Goal: Task Accomplishment & Management: Complete application form

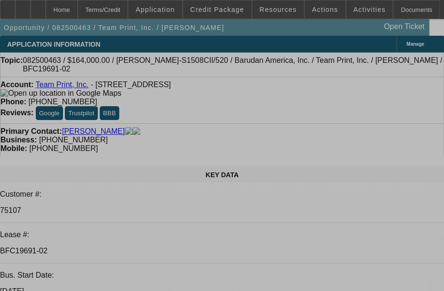
select select "0"
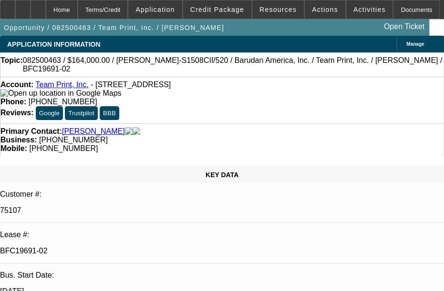
select select "0"
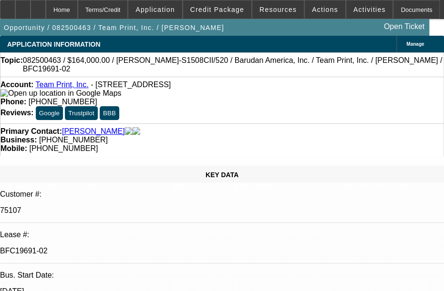
select select "0"
select select "1"
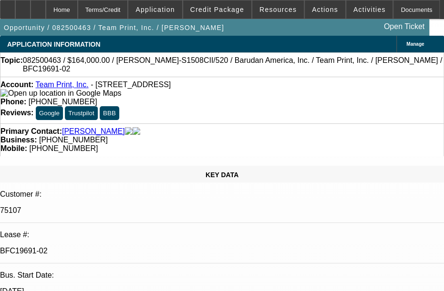
select select "2"
select select "1"
select select "2"
select select "1"
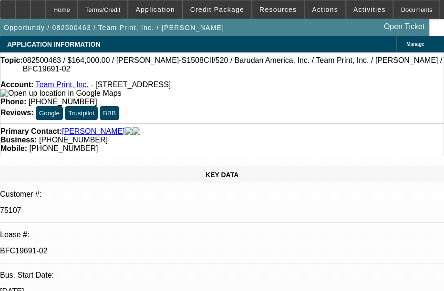
select select "1"
select select "2"
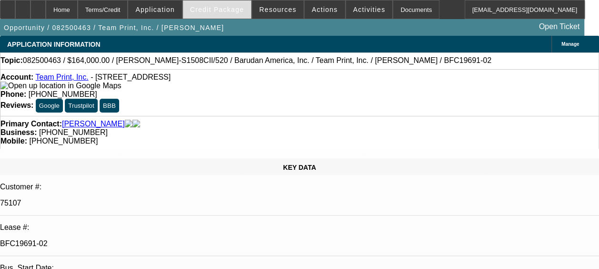
click at [214, 0] on div "Credit Package" at bounding box center [216, 9] width 69 height 19
click at [226, 6] on span "Credit Package" at bounding box center [217, 10] width 54 height 8
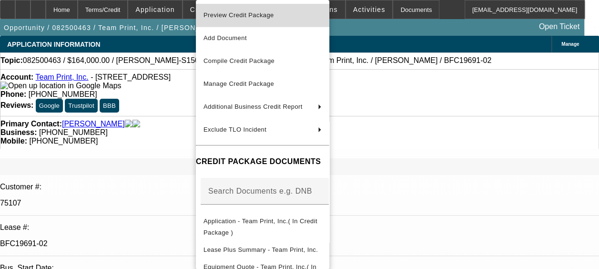
click at [245, 9] on button "Preview Credit Package" at bounding box center [262, 15] width 133 height 23
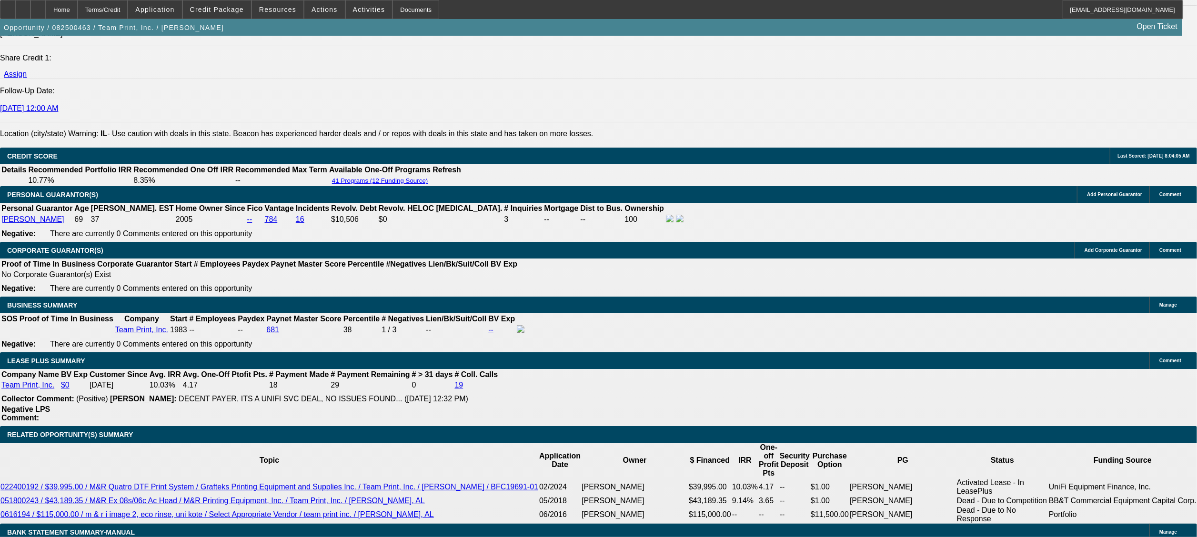
scroll to position [1382, 0]
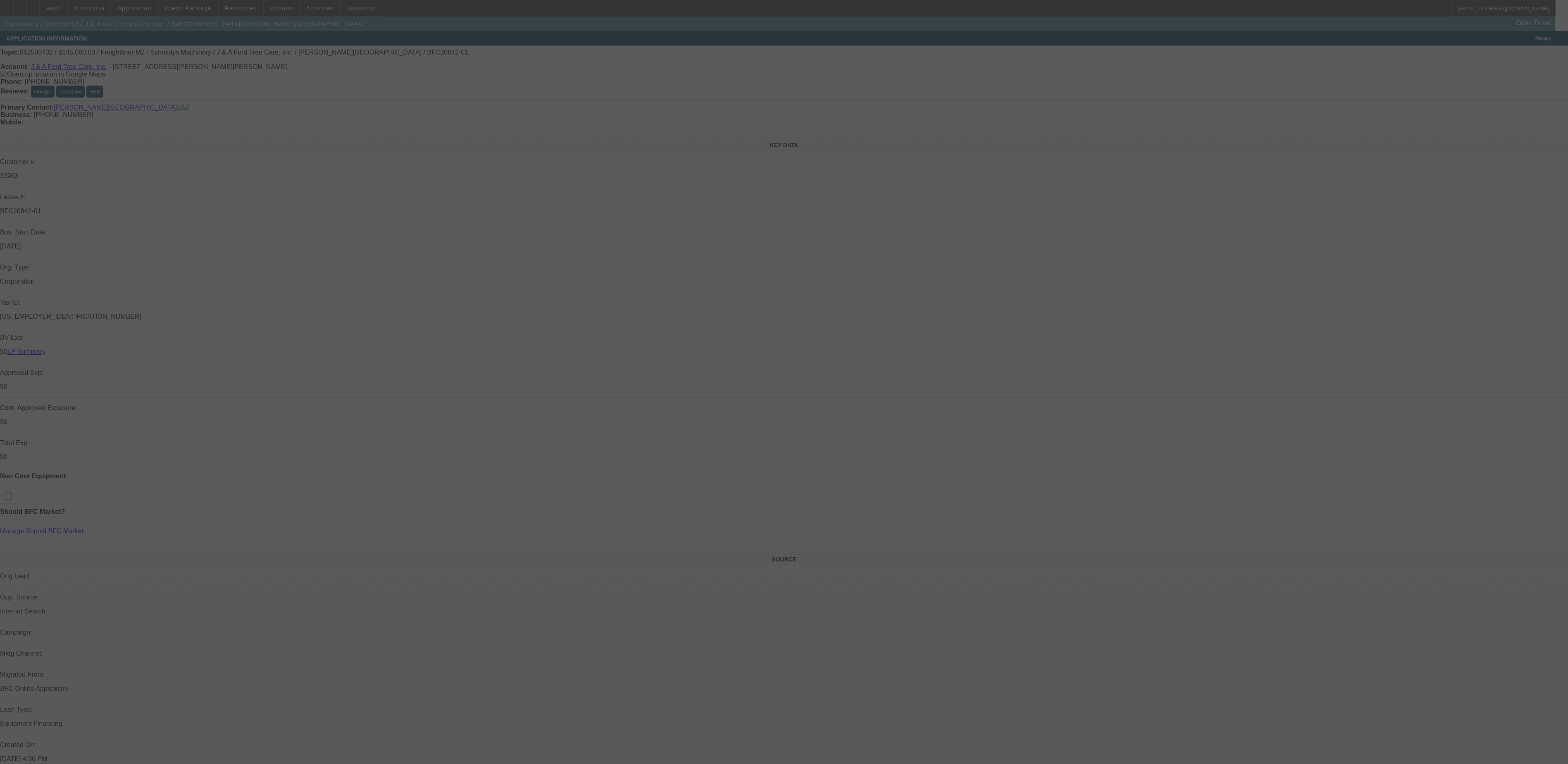
select select "0"
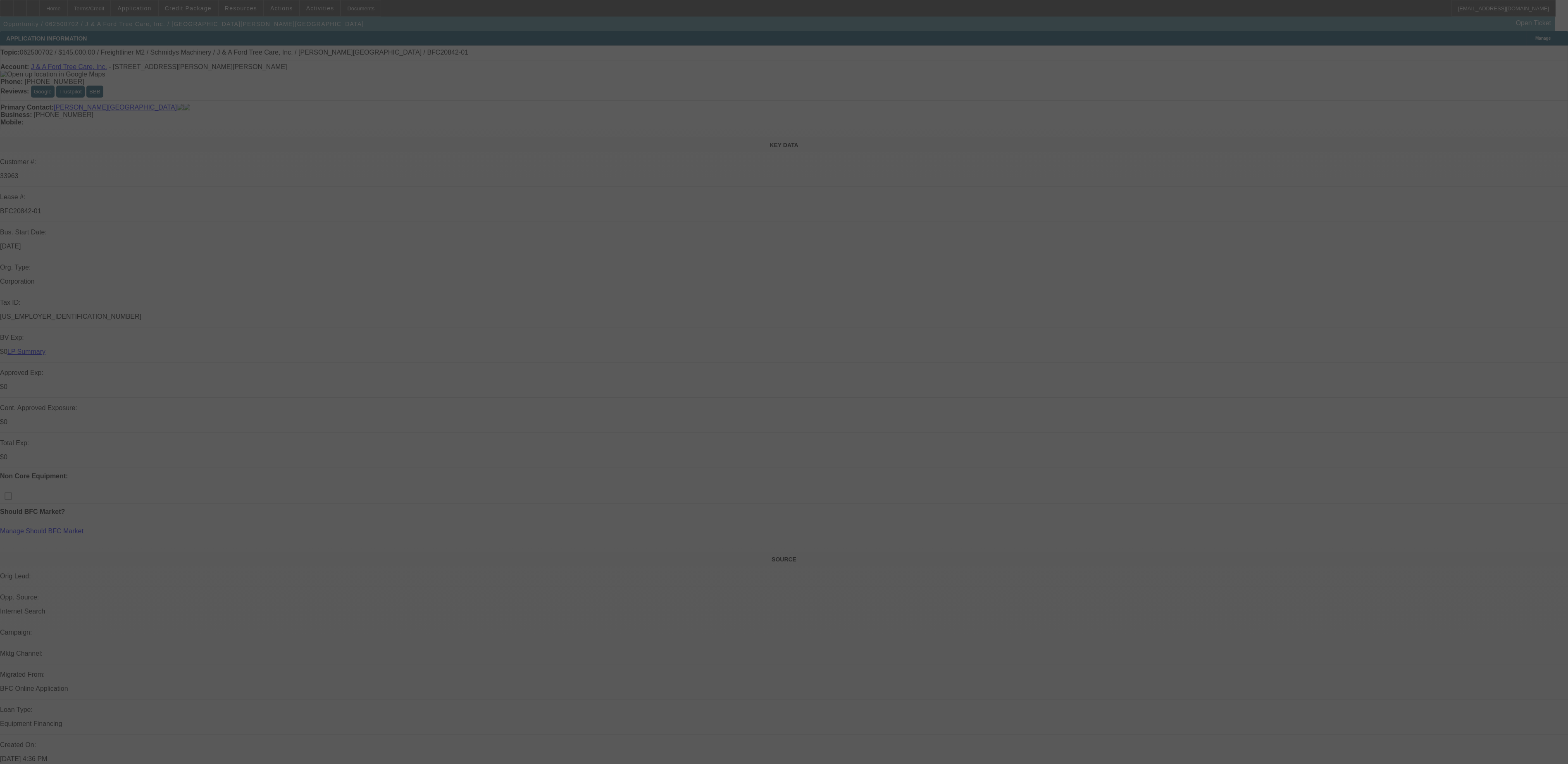
select select "0"
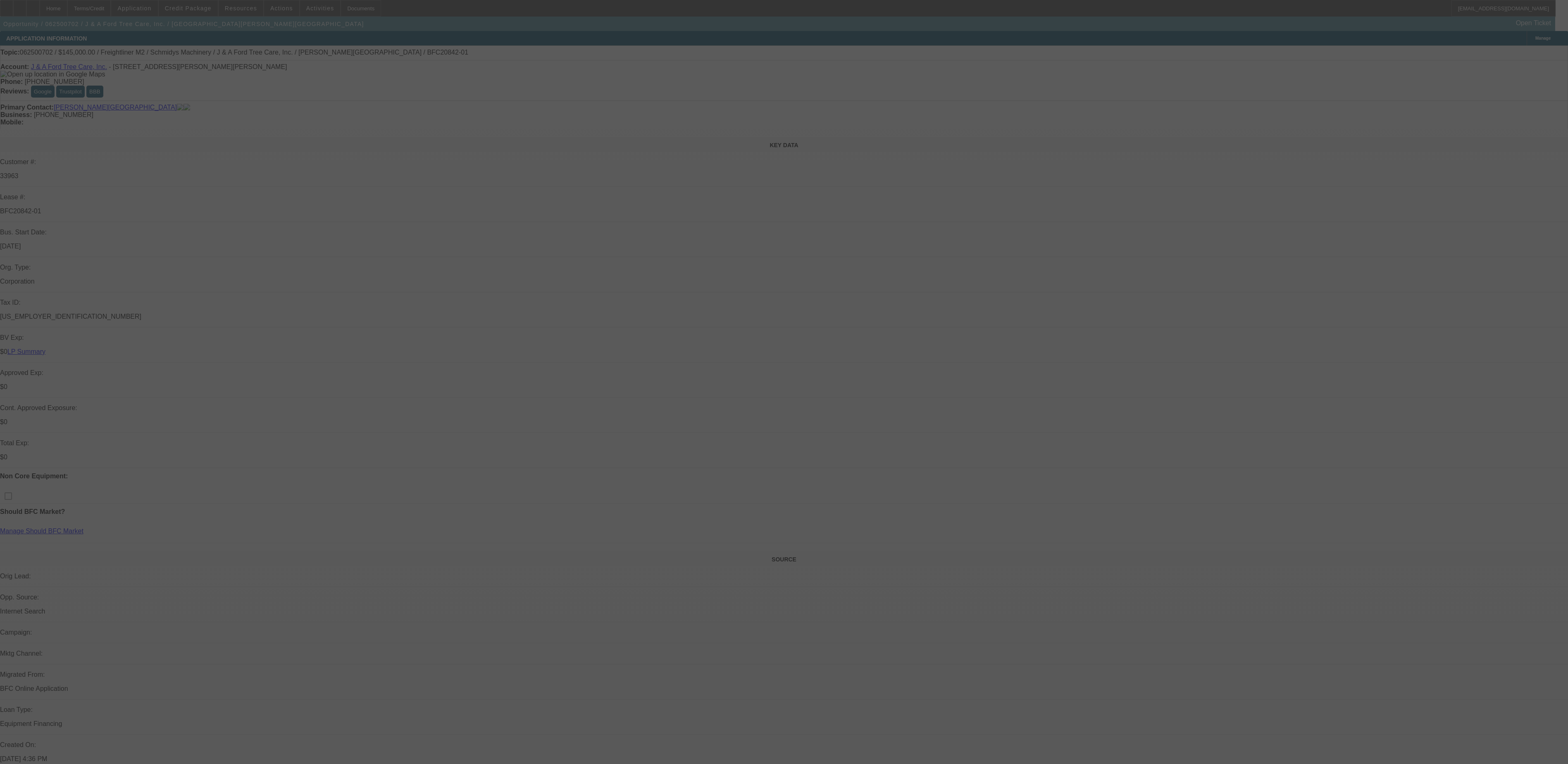
select select "0"
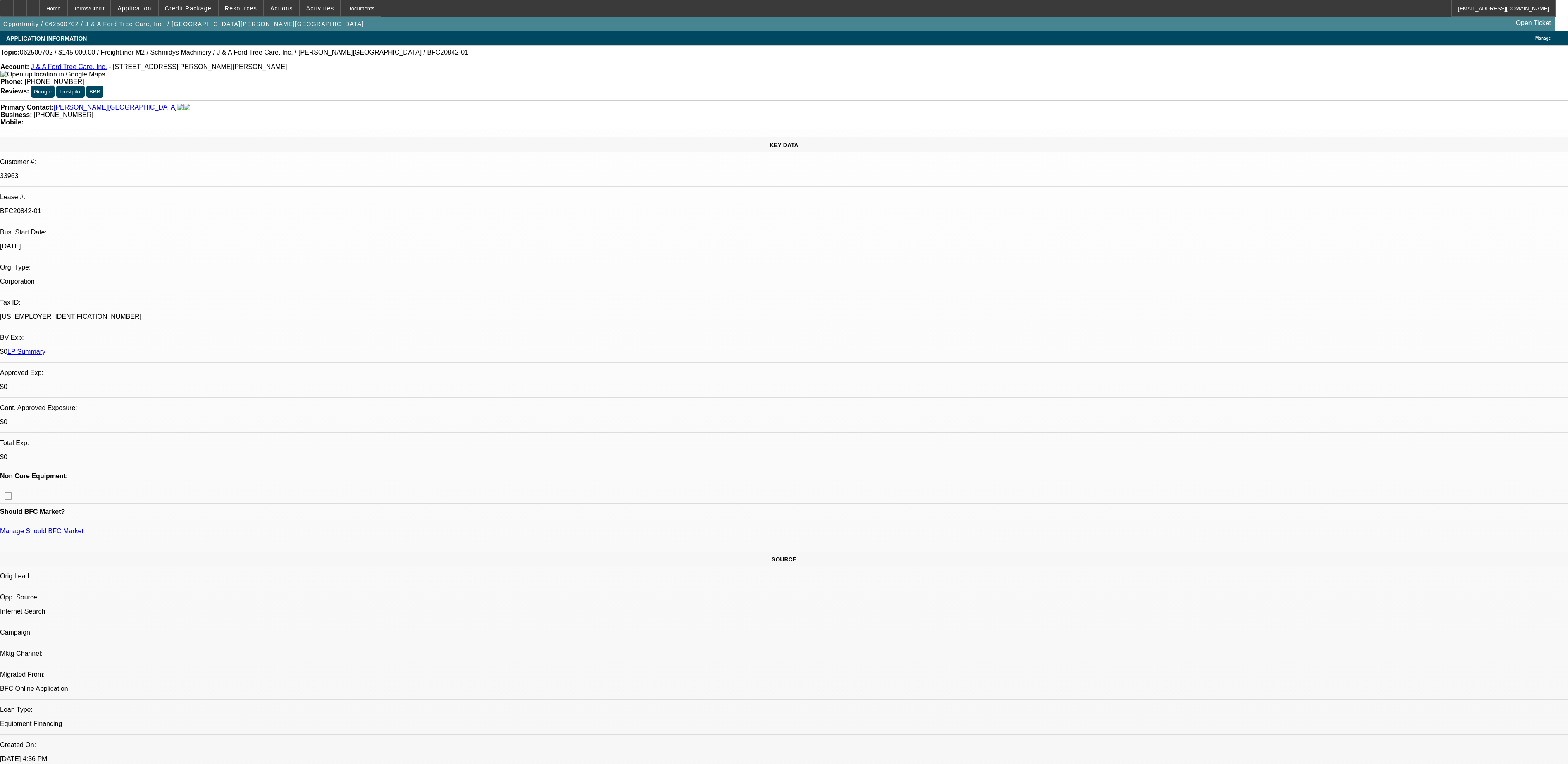
select select "1"
select select "2"
select select "6"
select select "1"
select select "3"
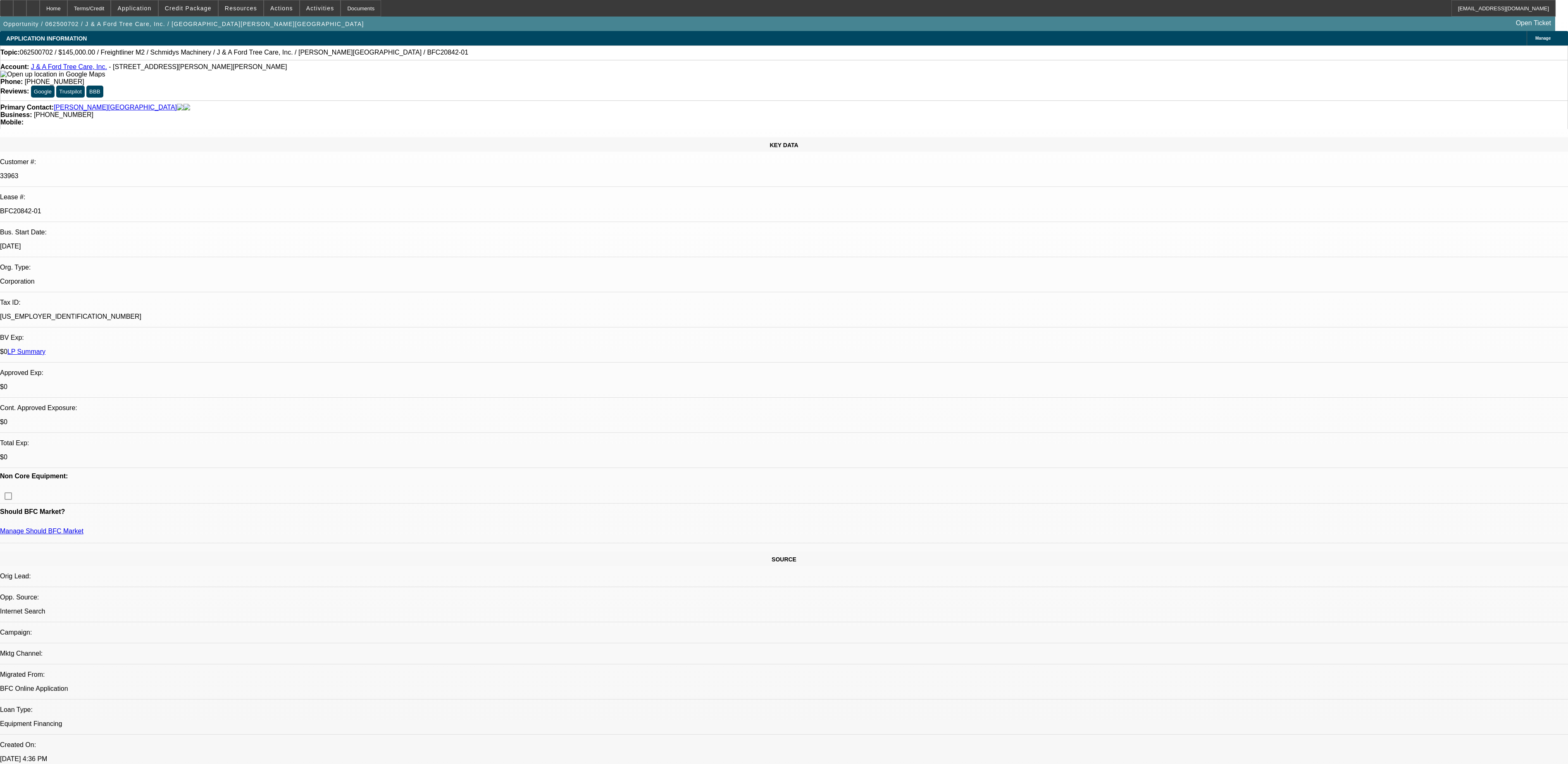
select select "6"
select select "1"
select select "2"
select select "6"
select select "1"
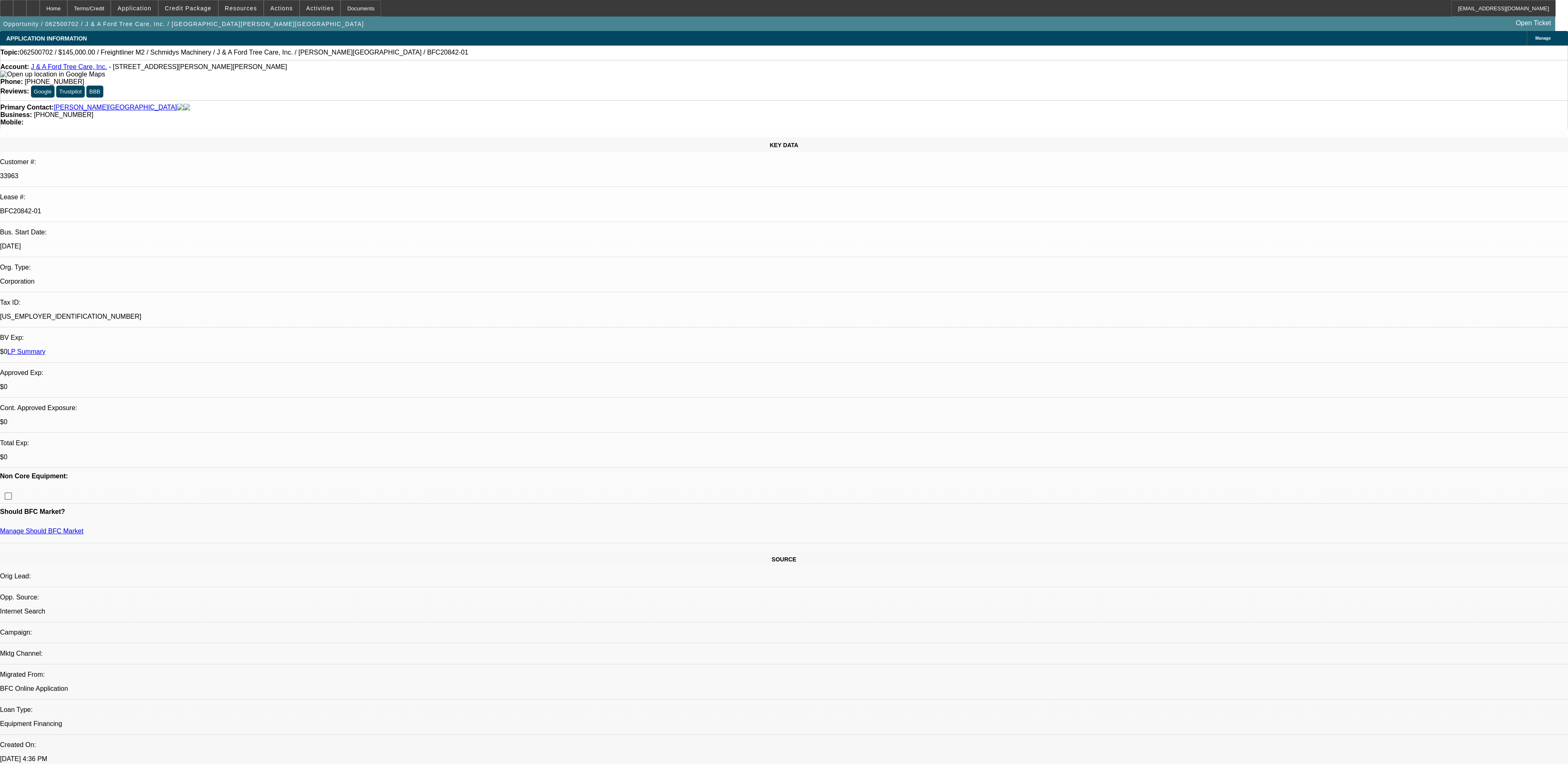
select select "2"
select select "6"
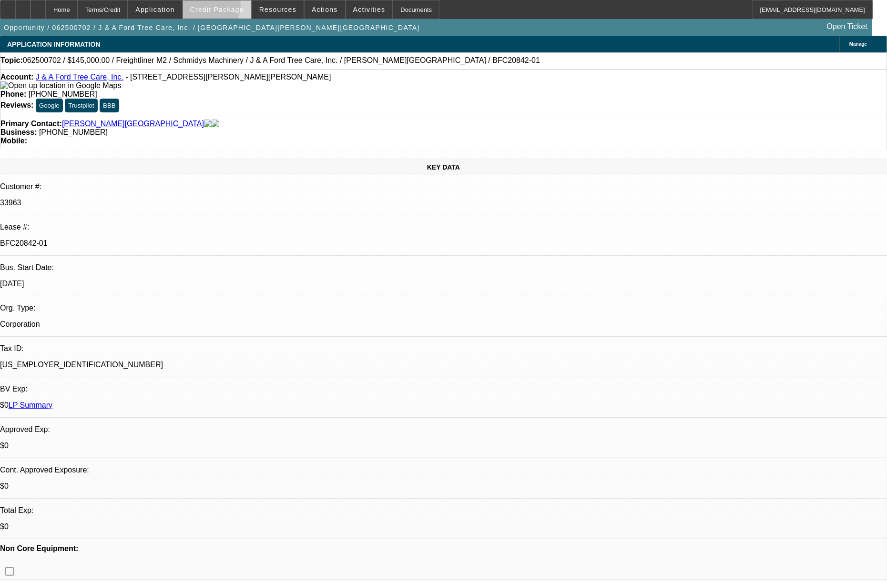
click at [226, 8] on span "Credit Package" at bounding box center [217, 10] width 54 height 8
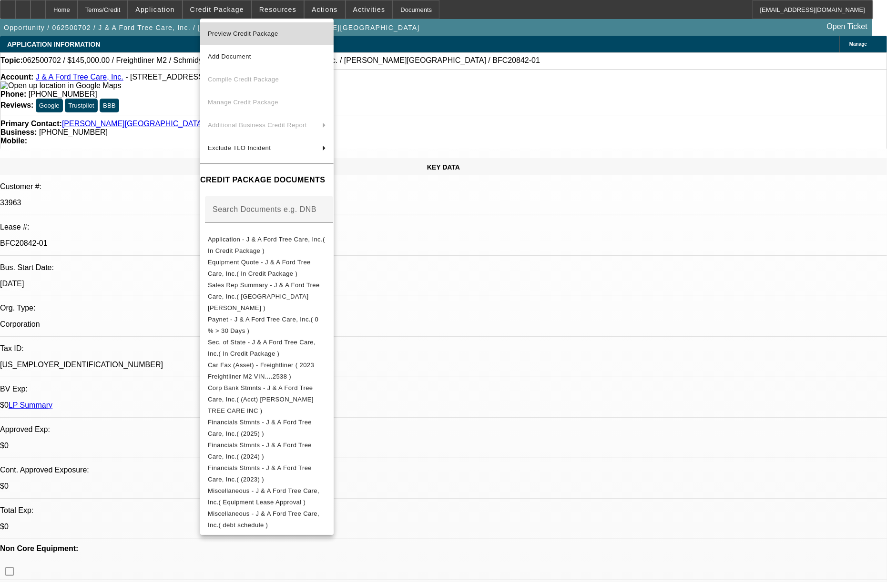
click at [283, 29] on span "Preview Credit Package" at bounding box center [267, 33] width 118 height 11
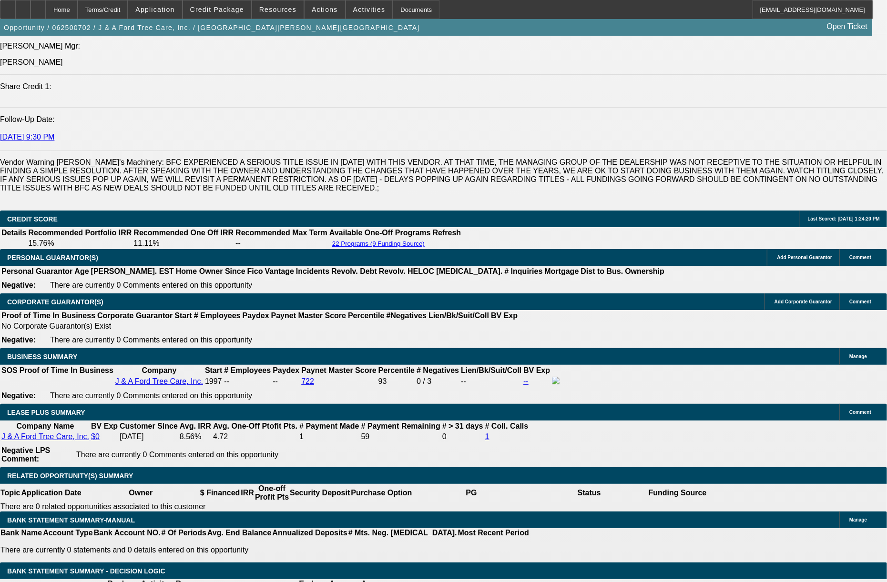
scroll to position [1524, 0]
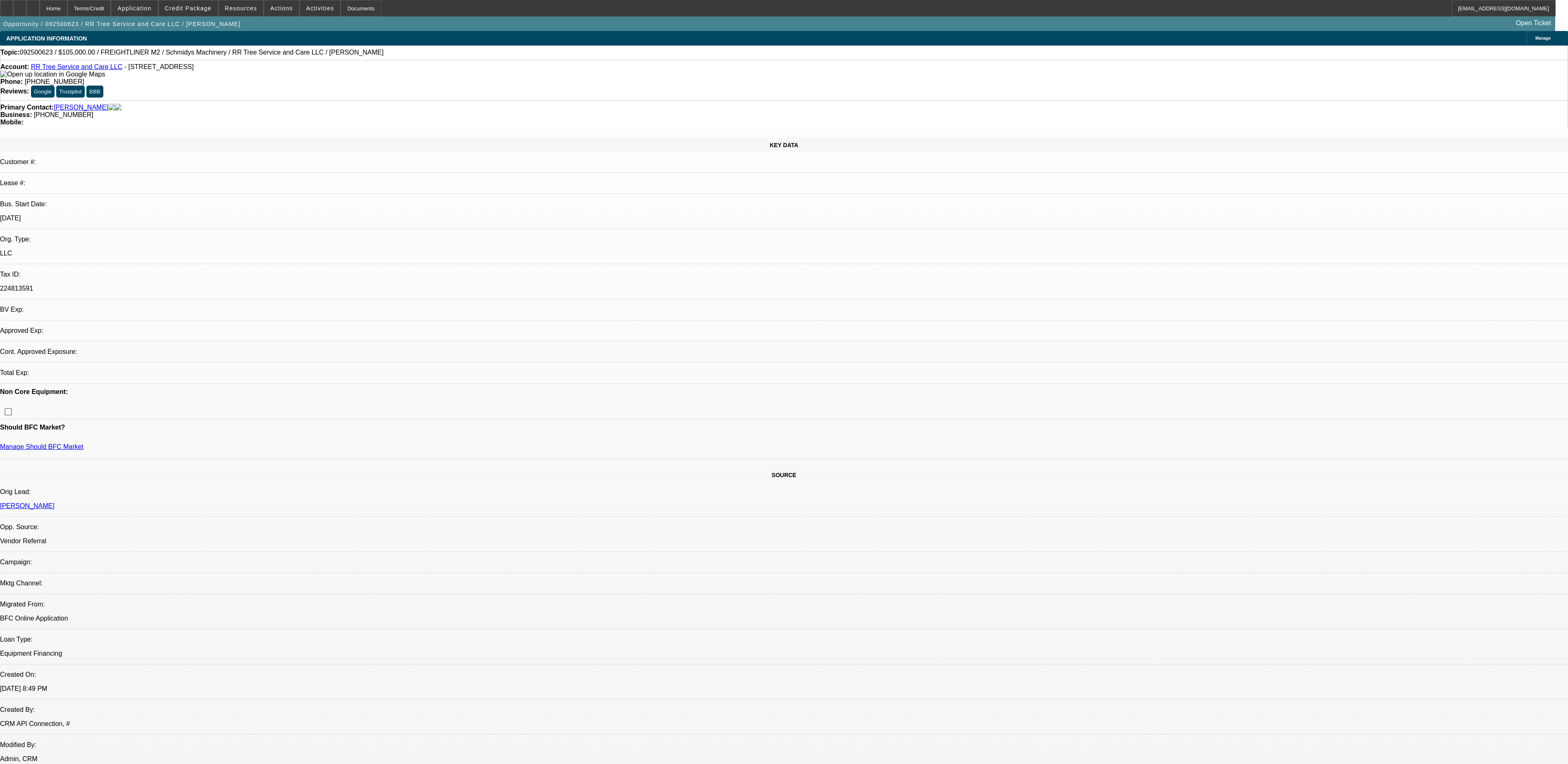
select select "0"
select select "1"
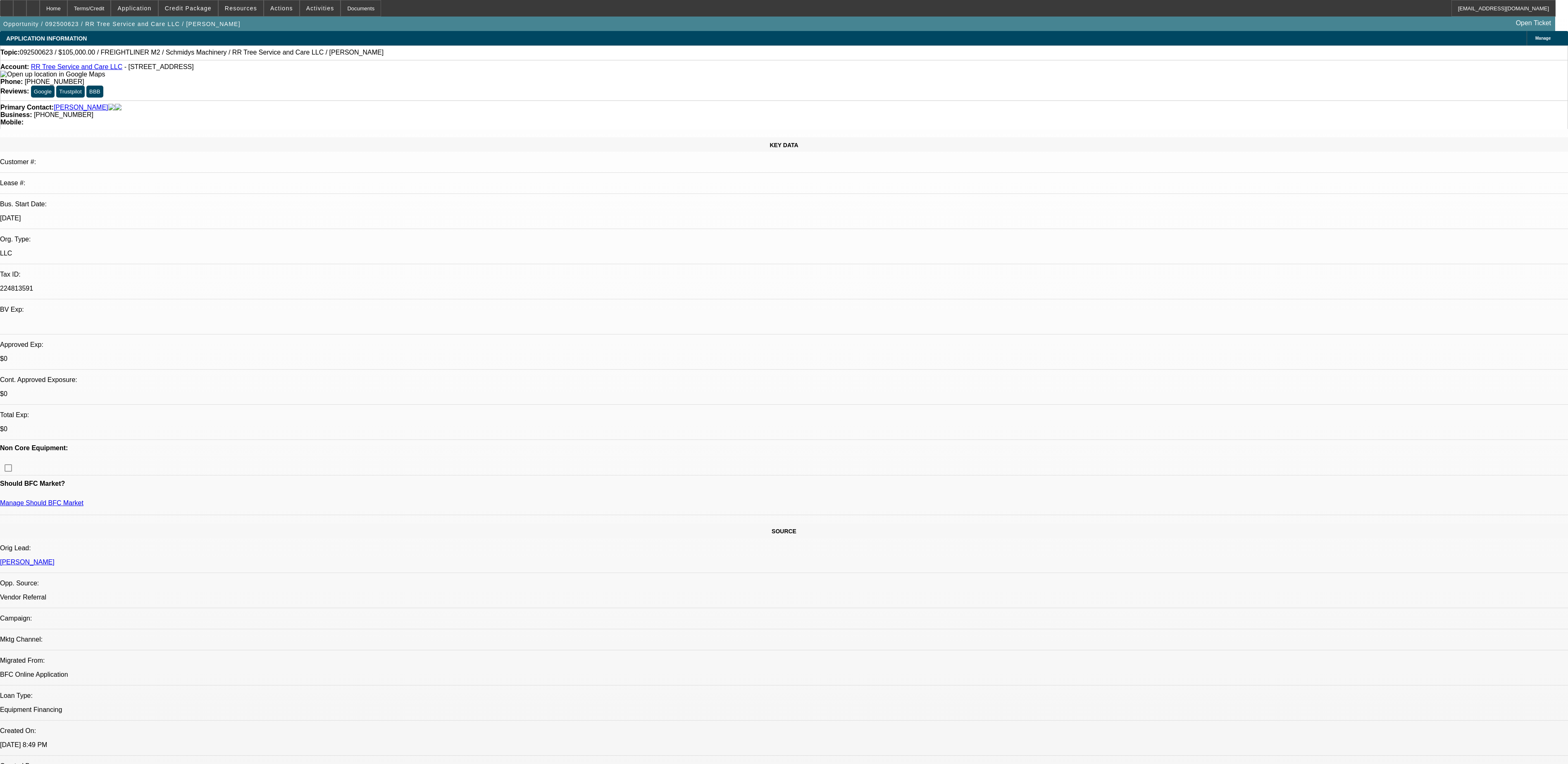
select select "6"
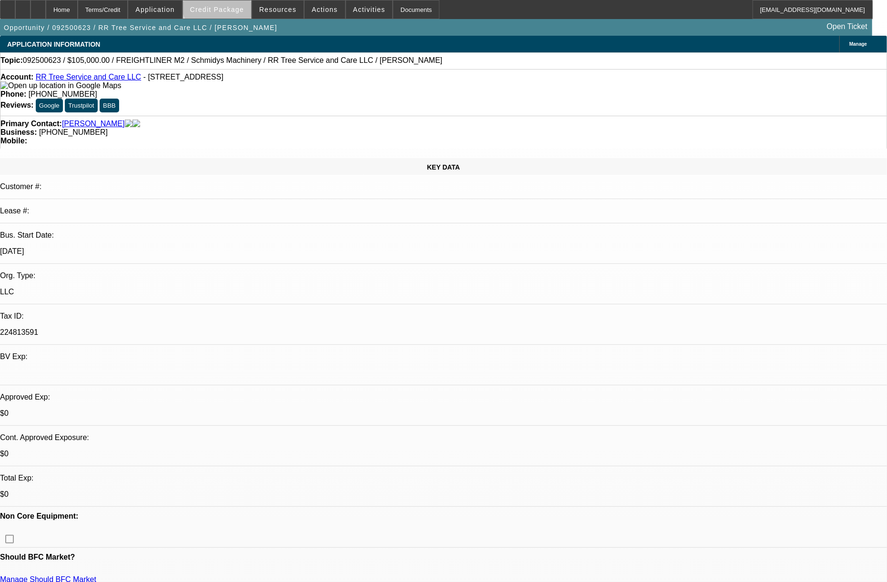
click at [237, 2] on span at bounding box center [217, 9] width 68 height 23
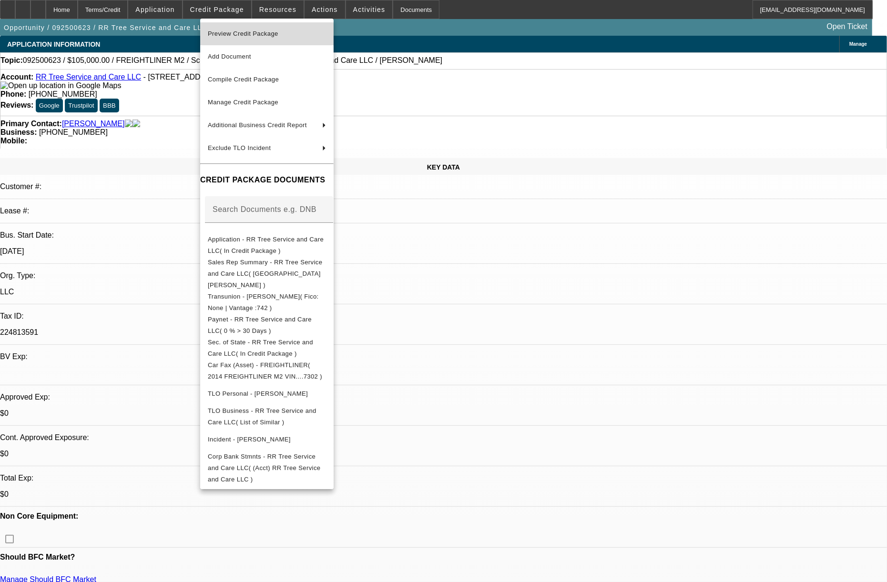
click at [243, 29] on span "Preview Credit Package" at bounding box center [267, 33] width 118 height 11
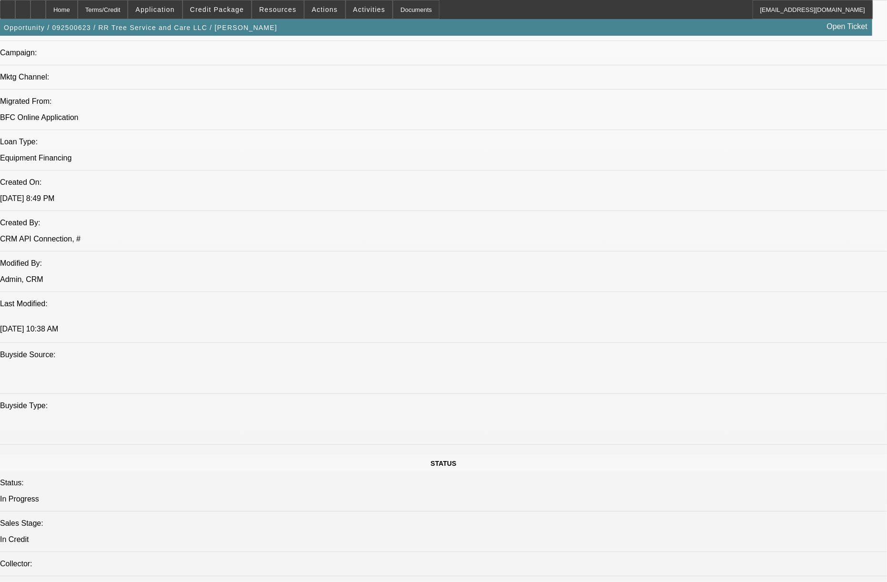
scroll to position [667, 0]
